Goal: Task Accomplishment & Management: Complete application form

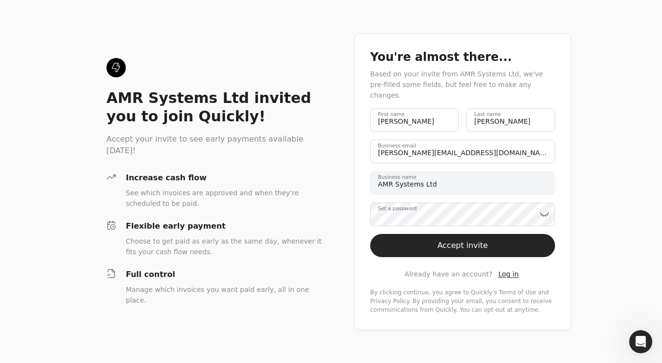
click at [392, 212] on label "Set a password" at bounding box center [397, 209] width 39 height 8
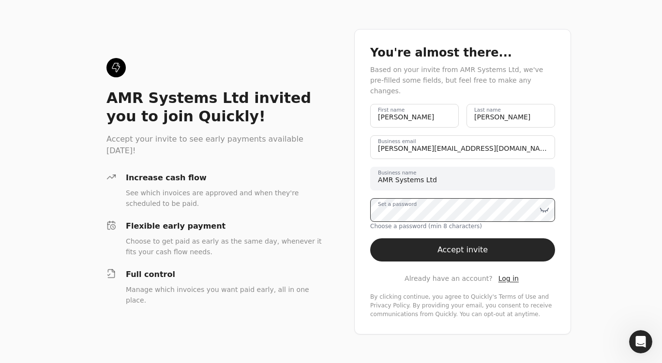
click at [365, 203] on div "You're almost there... Based on your invite from AMR Systems Ltd, we've pre-fil…" at bounding box center [462, 182] width 217 height 306
click at [432, 247] on button "Accept invite" at bounding box center [462, 250] width 185 height 23
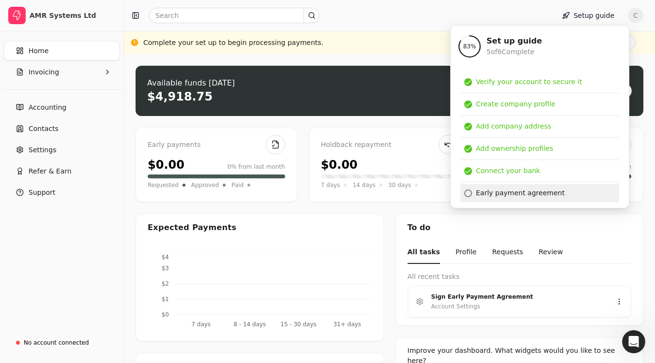
click at [471, 190] on div "Early payment agreement" at bounding box center [539, 193] width 159 height 18
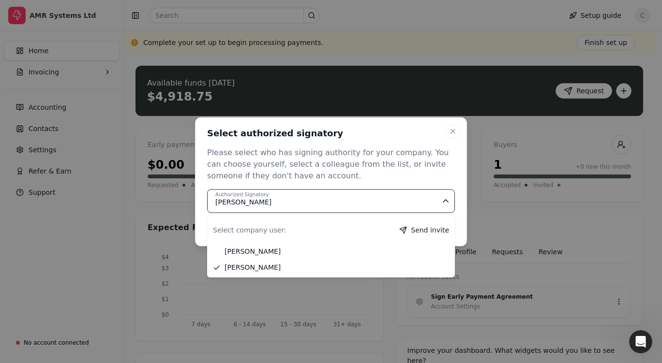
click at [448, 203] on icon "button" at bounding box center [446, 201] width 10 height 10
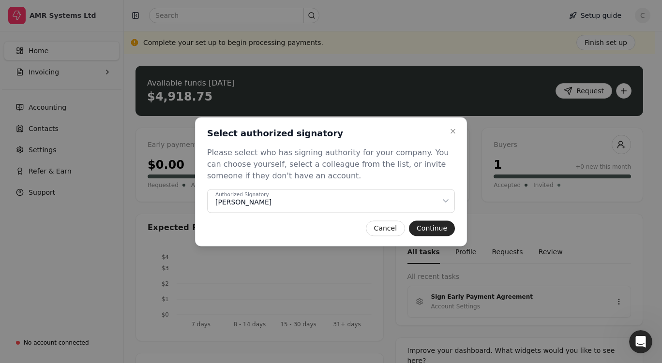
click at [438, 223] on button "Continue" at bounding box center [432, 228] width 46 height 15
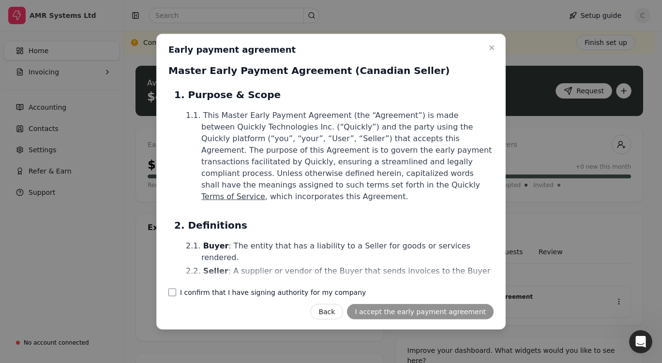
click at [172, 293] on company "I confirm that I have signing authority for my company" at bounding box center [172, 293] width 8 height 8
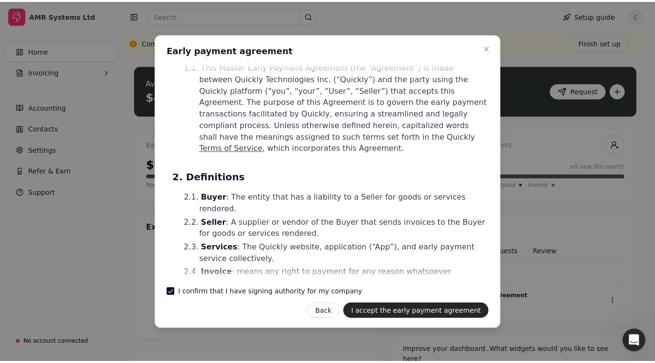
scroll to position [97, 0]
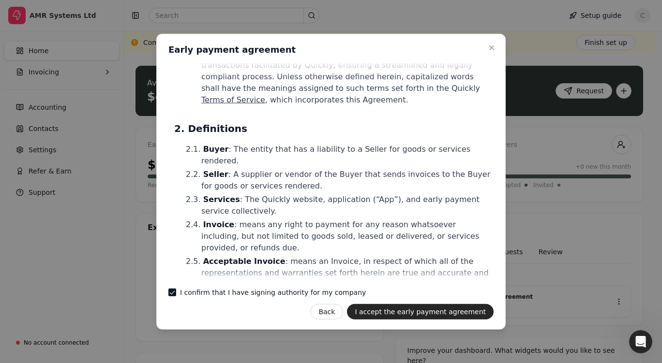
click at [438, 312] on button "I accept the early payment agreement" at bounding box center [420, 311] width 147 height 15
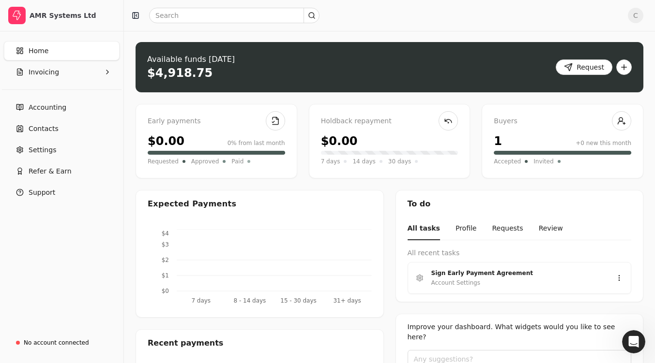
scroll to position [0, 0]
